Goal: Information Seeking & Learning: Stay updated

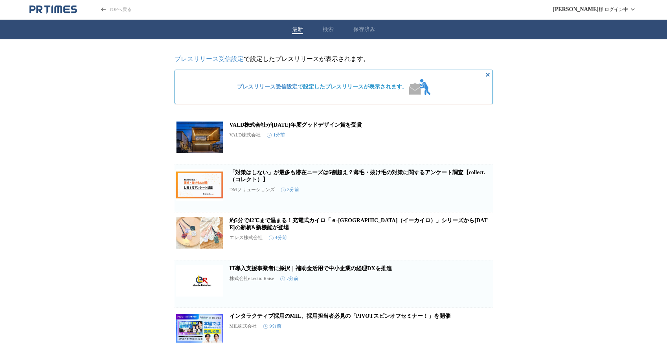
click at [326, 31] on button "検索" at bounding box center [328, 29] width 11 height 7
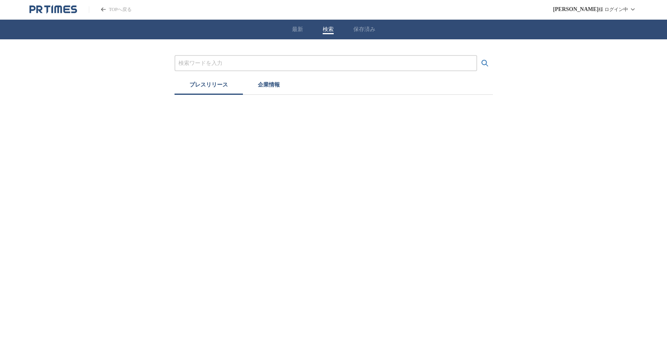
click at [254, 57] on div at bounding box center [325, 63] width 303 height 16
click at [248, 66] on input "プレスリリースおよび企業を検索する" at bounding box center [325, 63] width 295 height 9
click at [488, 62] on icon "検索する" at bounding box center [484, 63] width 9 height 9
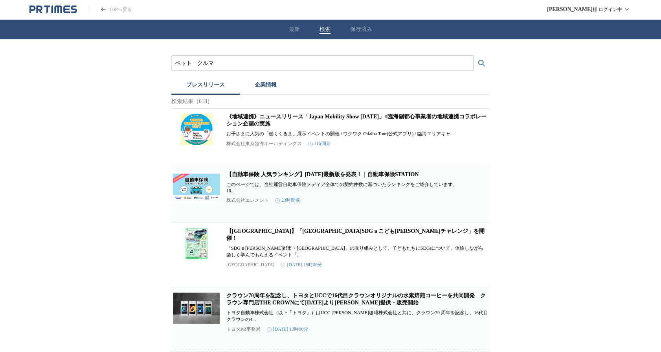
click at [198, 66] on input "ペット　クルマ" at bounding box center [322, 63] width 295 height 9
drag, startPoint x: 198, startPoint y: 65, endPoint x: 169, endPoint y: 63, distance: 29.1
type input "クルマ"
click at [474, 55] on button "検索する" at bounding box center [482, 63] width 16 height 16
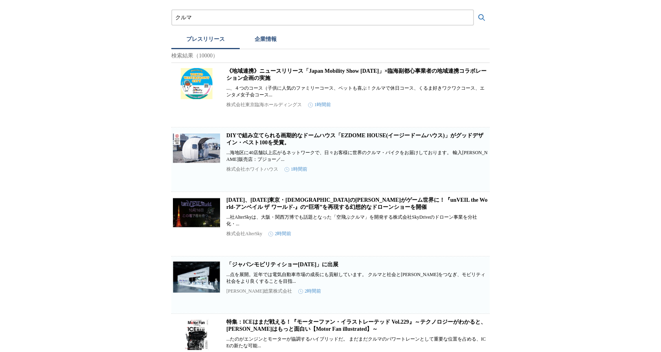
scroll to position [46, 0]
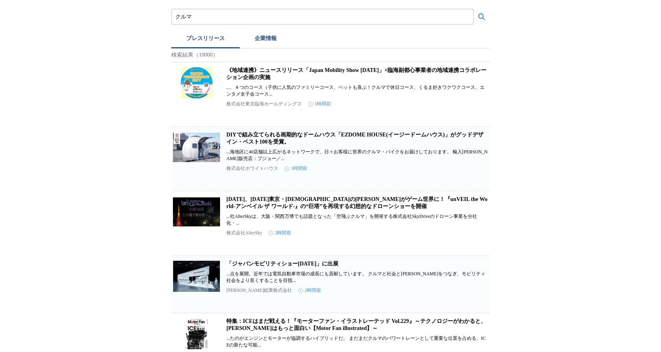
click at [258, 145] on link "DIYで組み立てられる画期的なドームハウス「EZDOME HOUSE(イージードームハウス)」がグッドデザイン・ベスト100を受賞。" at bounding box center [354, 138] width 257 height 13
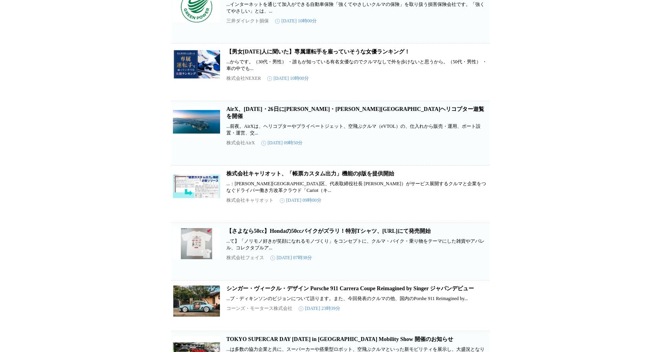
scroll to position [2805, 0]
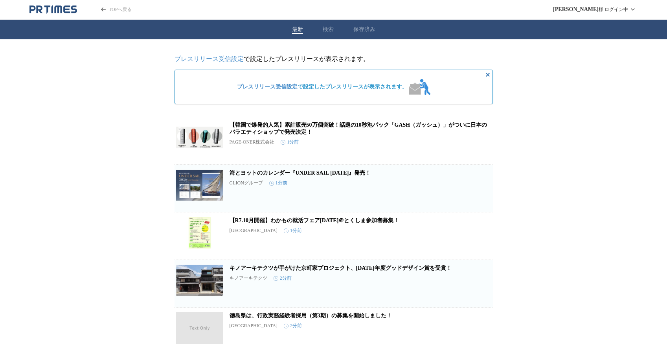
click at [320, 32] on div "最新 検索 保存済み" at bounding box center [333, 30] width 667 height 20
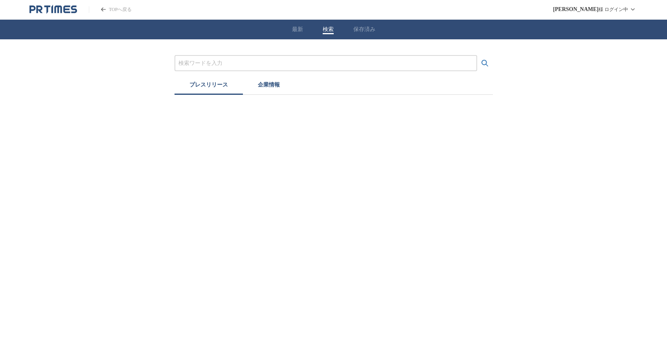
click at [231, 61] on input "プレスリリースおよび企業を検索する" at bounding box center [325, 63] width 295 height 9
type input "ドライブ"
click at [487, 61] on icon "検索する" at bounding box center [484, 63] width 9 height 9
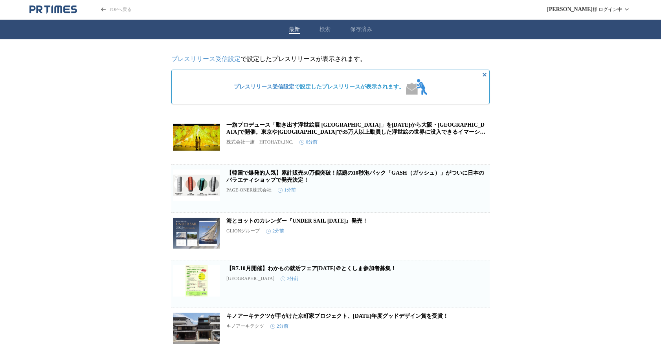
click at [295, 28] on button "最新" at bounding box center [294, 29] width 11 height 7
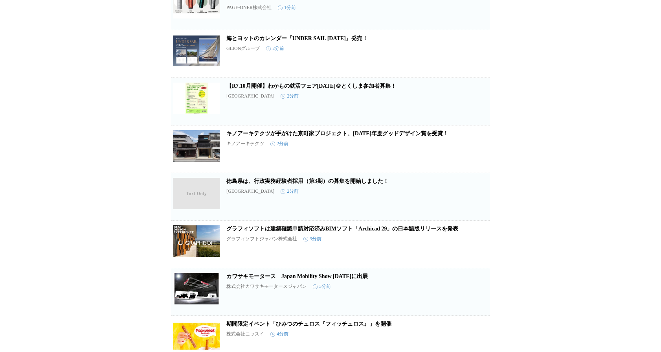
scroll to position [222, 0]
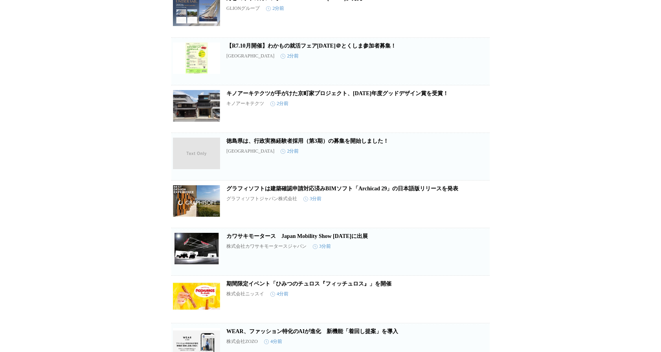
click at [292, 239] on link "カワサキモータース　Japan Mobility Show [DATE]に出展" at bounding box center [296, 236] width 141 height 6
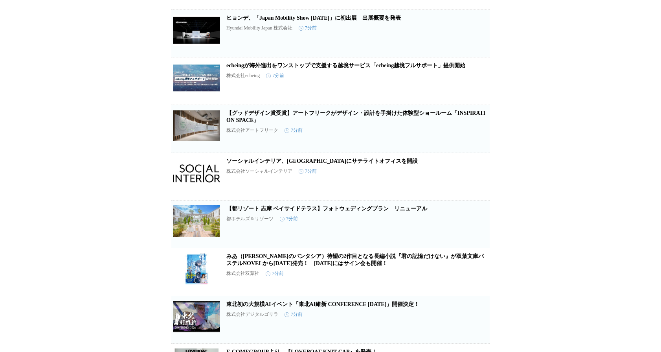
scroll to position [1542, 0]
